Goal: Navigation & Orientation: Find specific page/section

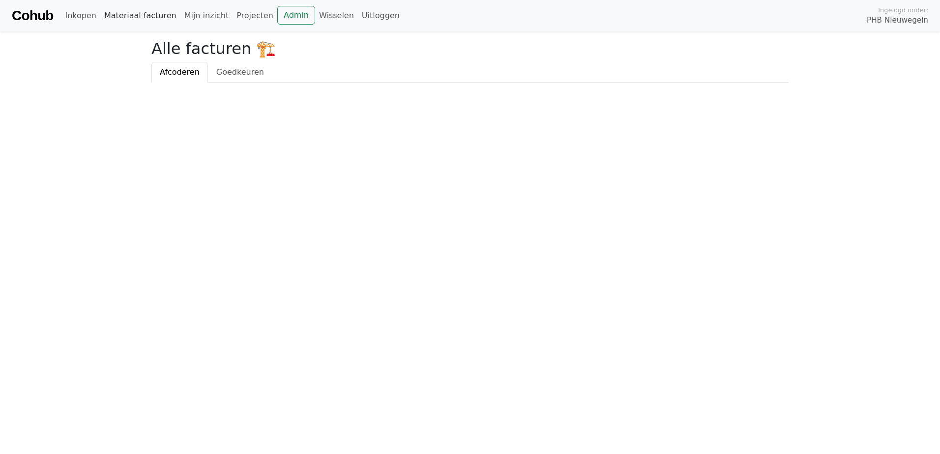
click at [152, 17] on link "Materiaal facturen" at bounding box center [140, 16] width 80 height 20
click at [319, 15] on link "Wisselen" at bounding box center [336, 16] width 43 height 20
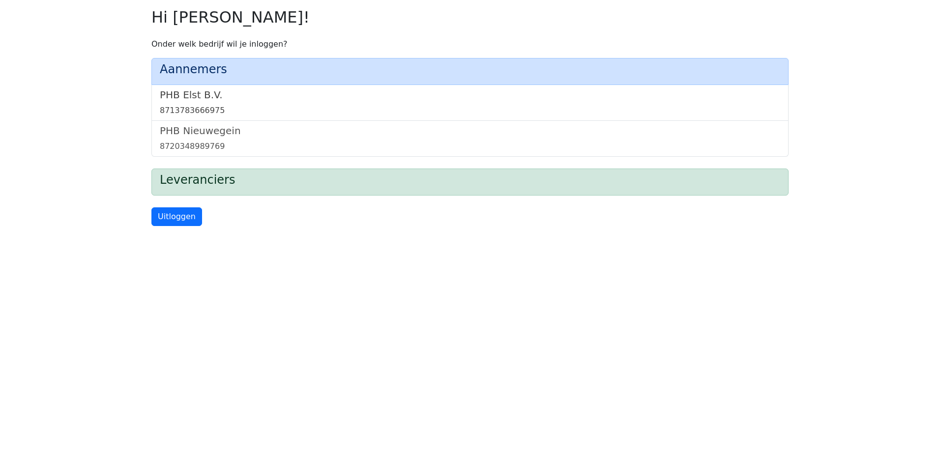
click at [196, 98] on h5 "PHB Elst B.V." at bounding box center [470, 95] width 621 height 12
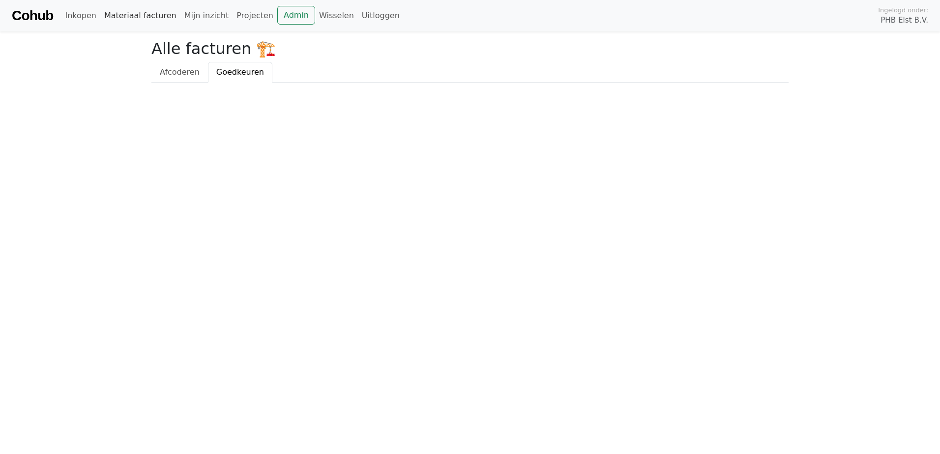
click at [134, 17] on link "Materiaal facturen" at bounding box center [140, 16] width 80 height 20
click at [315, 18] on link "Wisselen" at bounding box center [336, 16] width 43 height 20
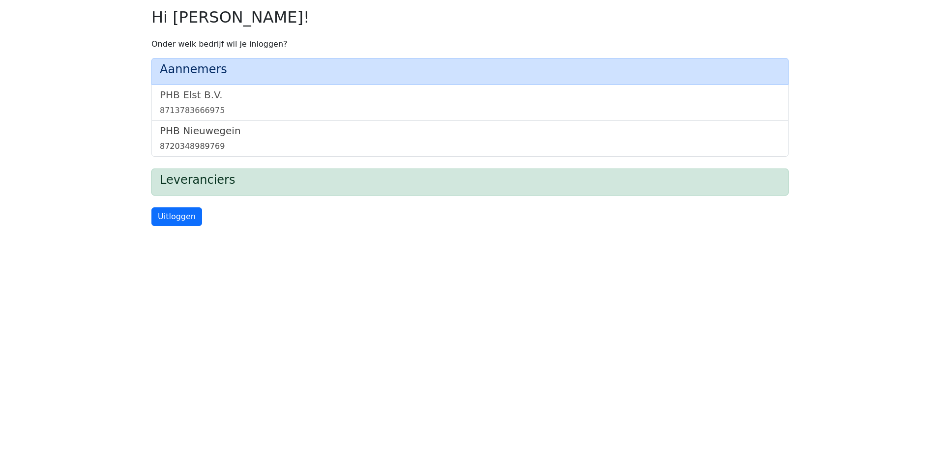
click at [209, 142] on div "8720348989769" at bounding box center [470, 147] width 621 height 12
